Goal: Information Seeking & Learning: Learn about a topic

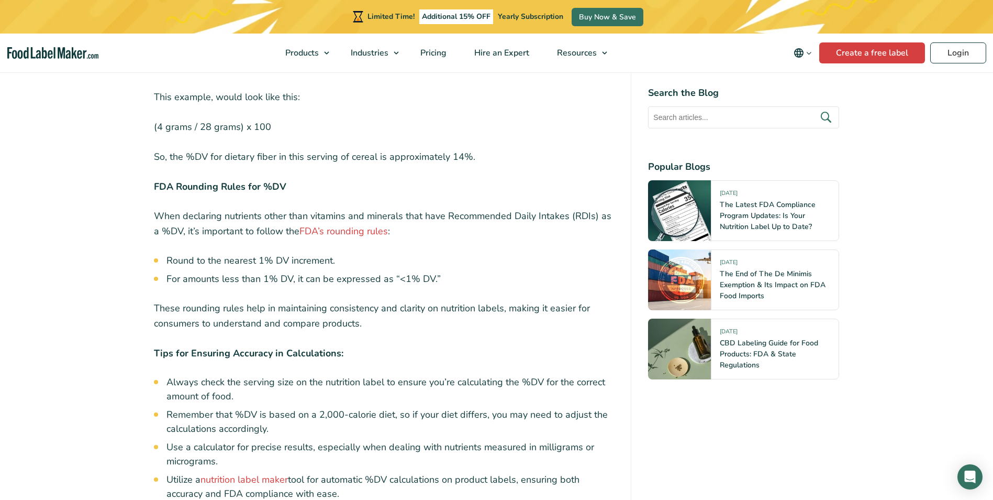
scroll to position [3299, 0]
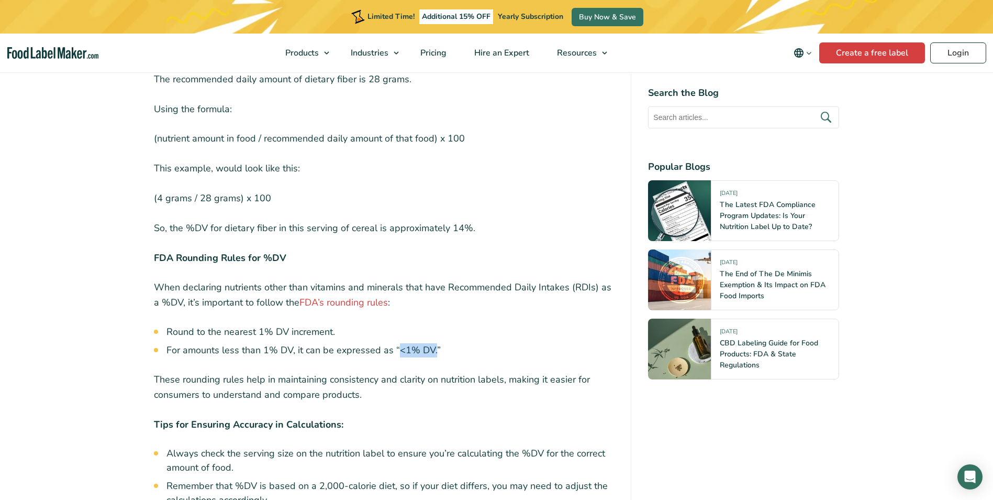
drag, startPoint x: 433, startPoint y: 297, endPoint x: 397, endPoint y: 301, distance: 36.3
click at [397, 343] on li "For amounts less than 1% DV, it can be expressed as “<1% DV.”" at bounding box center [391, 350] width 448 height 14
click at [500, 280] on p "When declaring nutrients other than vitamins and minerals that have Recommended…" at bounding box center [384, 295] width 461 height 30
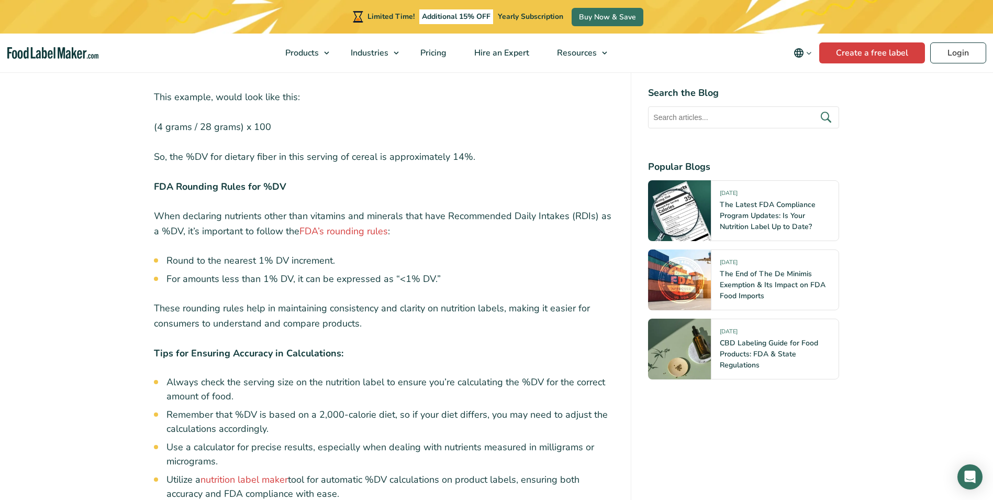
scroll to position [3352, 0]
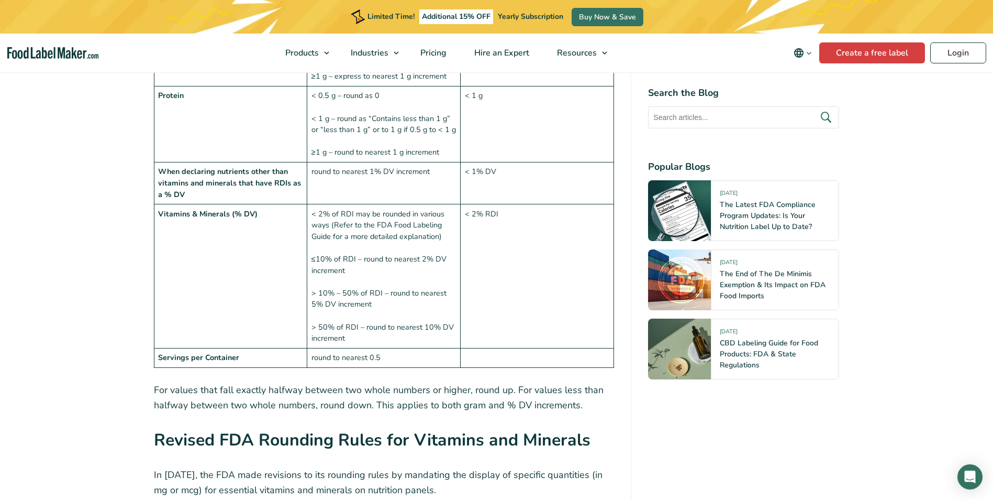
scroll to position [1362, 0]
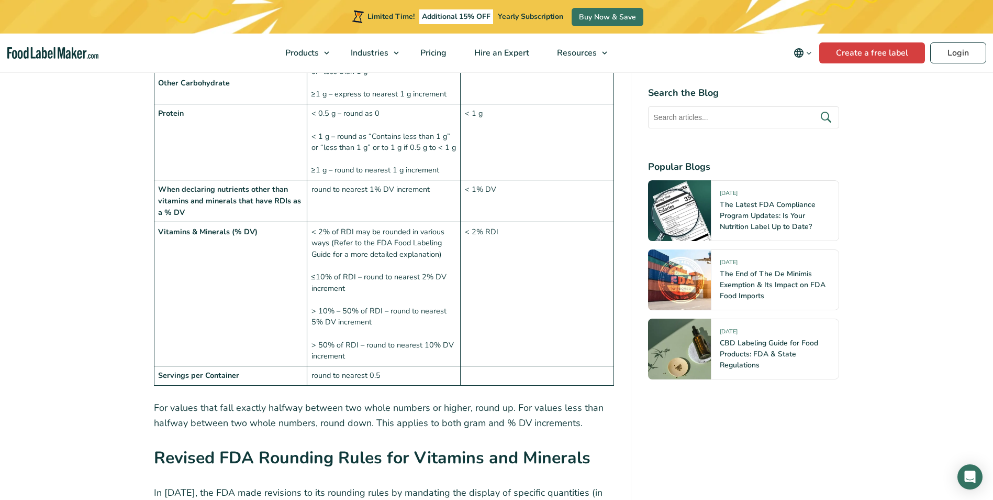
click at [402, 299] on td "< 2% of RDI may be rounded in various ways (Refer to the FDA Food Labeling Guid…" at bounding box center [383, 294] width 153 height 144
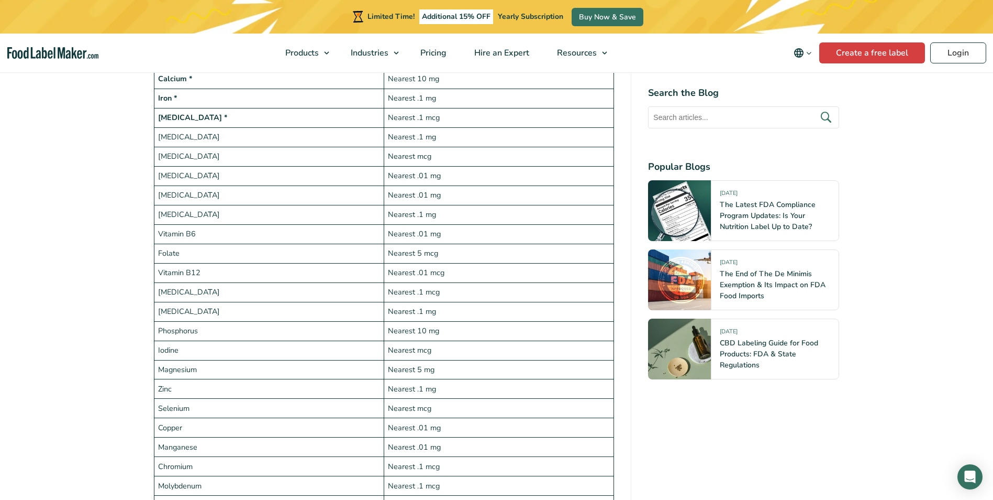
scroll to position [2095, 0]
